Goal: Find specific page/section

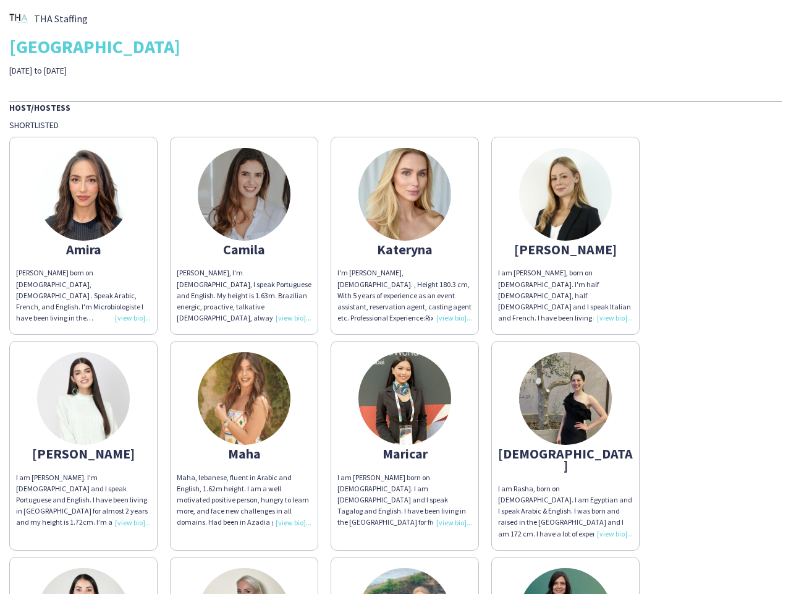
click at [396, 297] on div "I'm [PERSON_NAME], [DEMOGRAPHIC_DATA]. , Height 180.3 cm, With 5 years of exper…" at bounding box center [405, 295] width 135 height 56
click at [83, 236] on img at bounding box center [83, 194] width 93 height 93
click at [244, 236] on img at bounding box center [244, 194] width 93 height 93
click at [405, 236] on img at bounding box center [405, 194] width 93 height 93
click at [566, 236] on img at bounding box center [565, 194] width 93 height 93
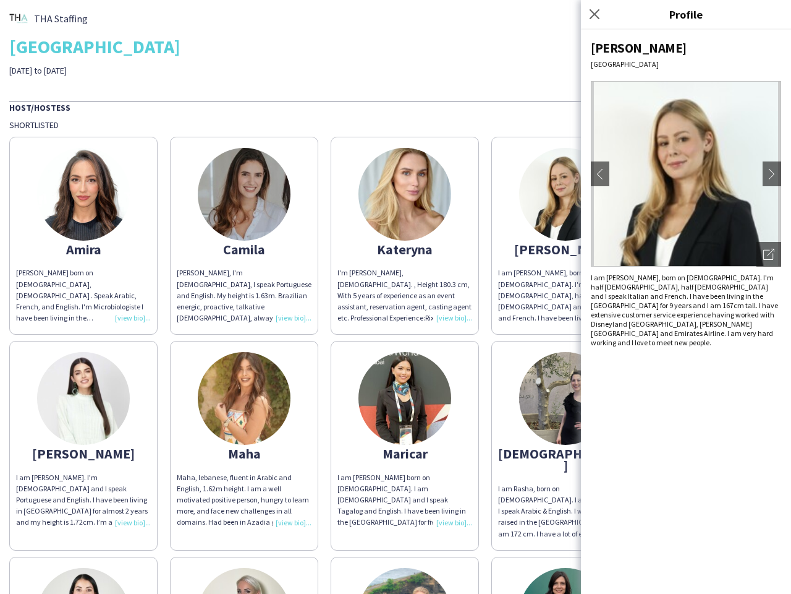
click at [83, 440] on img at bounding box center [83, 398] width 93 height 93
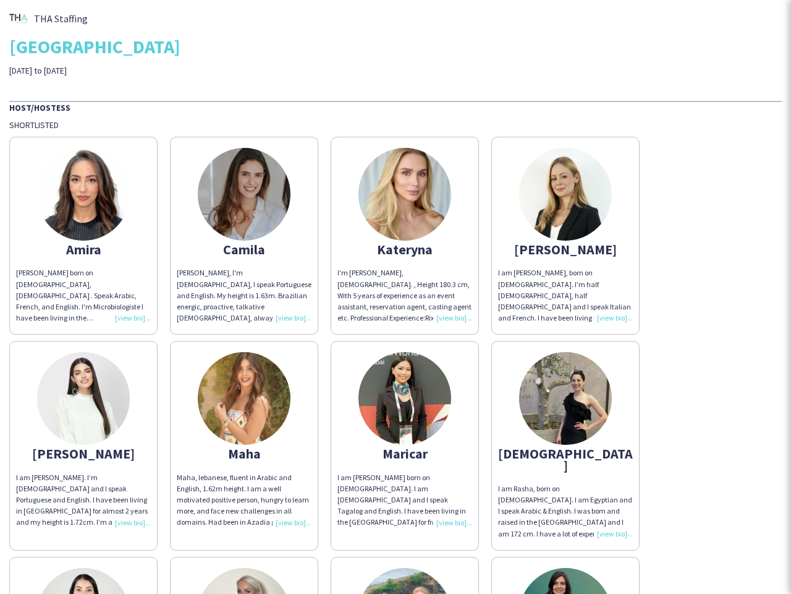
click at [244, 440] on img at bounding box center [244, 398] width 93 height 93
click at [405, 440] on img at bounding box center [405, 398] width 93 height 93
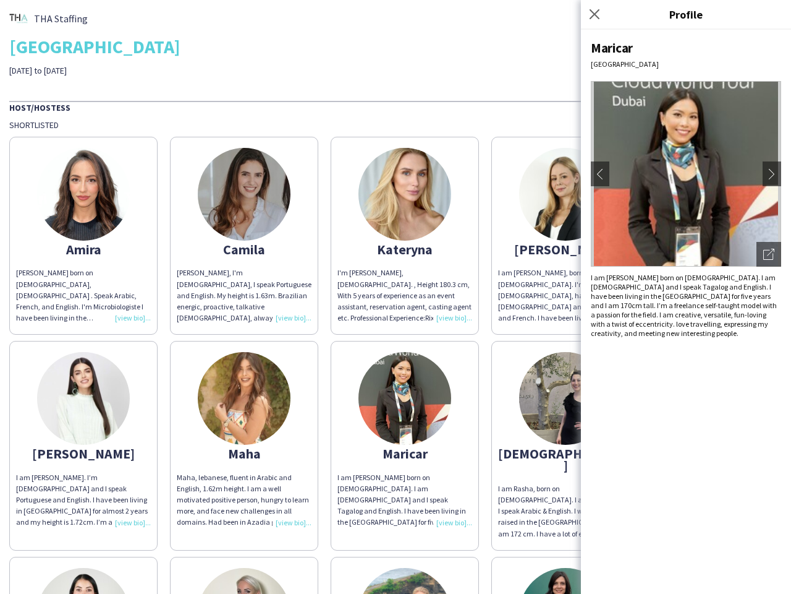
click at [566, 440] on img at bounding box center [565, 398] width 93 height 93
